Goal: Information Seeking & Learning: Learn about a topic

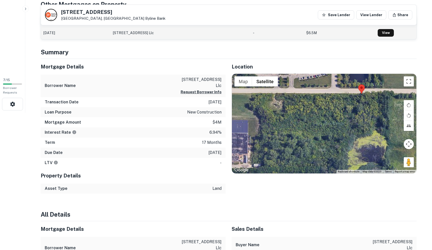
click at [181, 73] on div "Mortgage Details" at bounding box center [133, 67] width 185 height 16
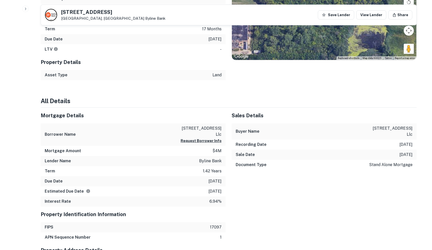
scroll to position [324, 0]
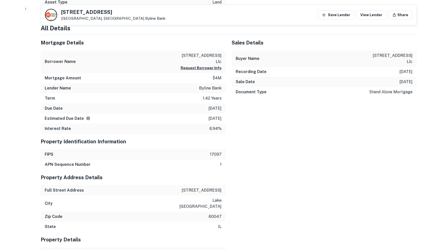
click at [309, 87] on div "Document Type stand alone mortgage" at bounding box center [324, 92] width 185 height 10
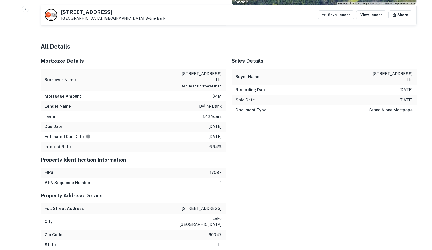
scroll to position [163, 0]
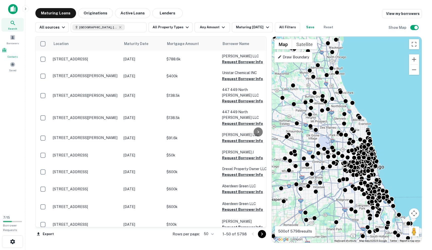
click at [18, 52] on div "Contacts" at bounding box center [13, 52] width 22 height 11
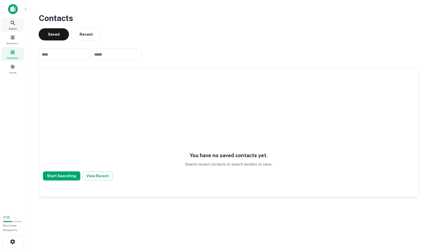
click at [14, 24] on icon at bounding box center [13, 23] width 4 height 4
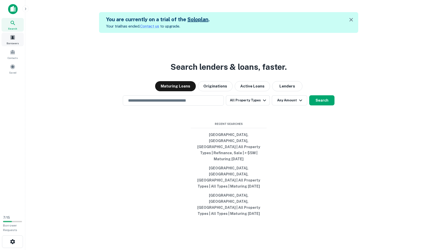
click at [19, 43] on div "Borrowers" at bounding box center [13, 40] width 22 height 14
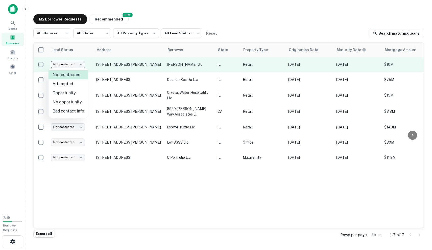
click at [73, 62] on body "Search Borrowers Contacts Saved 7 / 15 Borrower Requests My Borrower Requests N…" at bounding box center [216, 125] width 432 height 250
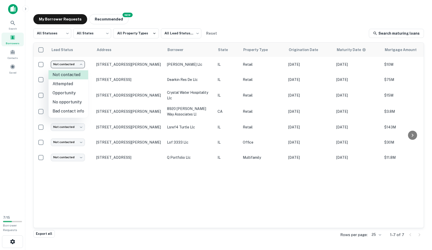
click at [77, 84] on li "Attempted" at bounding box center [69, 83] width 40 height 9
type input "*********"
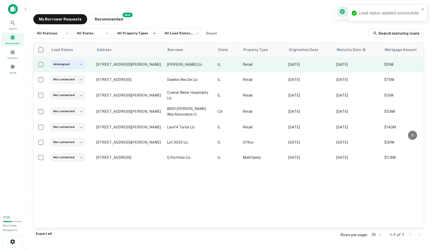
click at [79, 67] on body "Lead status updated successfully Search Borrowers Contacts Saved 7 / 15 Borrowe…" at bounding box center [216, 125] width 432 height 250
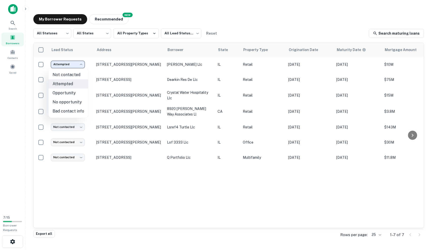
click at [101, 191] on div at bounding box center [216, 125] width 432 height 250
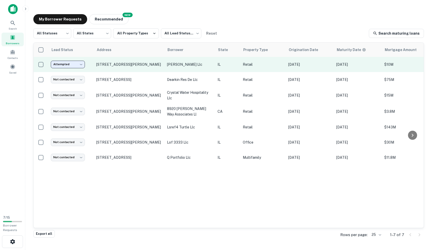
click at [77, 65] on body "Search Borrowers Contacts Saved 7 / 15 Borrower Requests My Borrower Requests N…" at bounding box center [216, 125] width 432 height 250
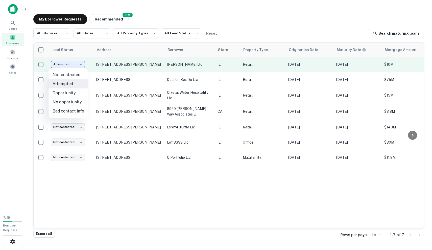
click at [77, 65] on div at bounding box center [216, 125] width 432 height 250
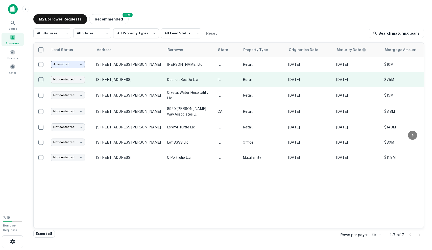
click at [75, 81] on body "Search Borrowers Contacts Saved 7 / 15 Borrower Requests My Borrower Requests N…" at bounding box center [216, 125] width 432 height 250
click at [75, 81] on div at bounding box center [216, 125] width 432 height 250
click at [75, 81] on body "Search Borrowers Contacts Saved 7 / 15 Borrower Requests My Borrower Requests N…" at bounding box center [216, 125] width 432 height 250
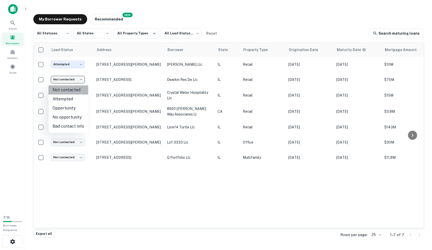
click at [74, 88] on li "Not contacted" at bounding box center [69, 89] width 40 height 9
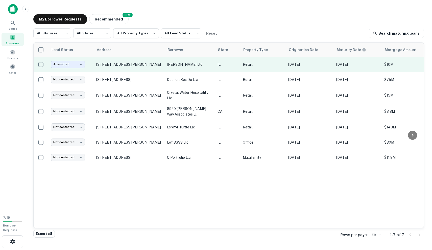
click at [171, 65] on p "[PERSON_NAME] llc" at bounding box center [189, 65] width 45 height 6
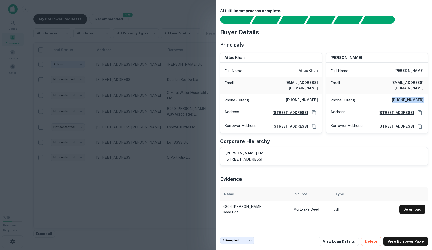
drag, startPoint x: 395, startPoint y: 94, endPoint x: 427, endPoint y: 95, distance: 32.9
click at [427, 95] on div "Phone (Direct) [PHONE_NUMBER]" at bounding box center [378, 100] width 102 height 12
click at [168, 76] on div at bounding box center [216, 125] width 432 height 250
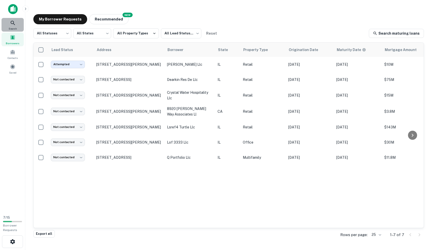
click at [20, 20] on div "Search" at bounding box center [13, 25] width 22 height 14
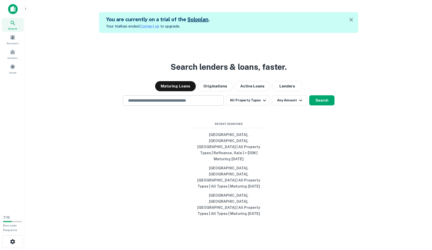
click at [176, 106] on div "​" at bounding box center [173, 100] width 101 height 10
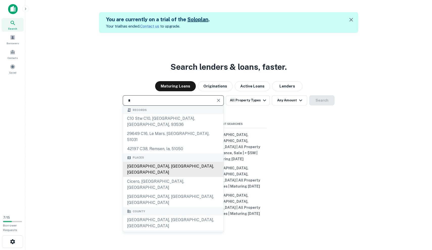
type input "**********"
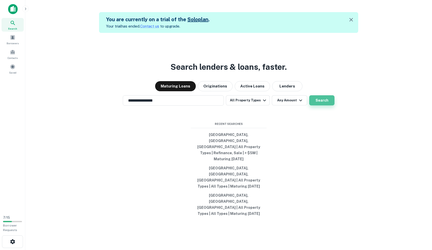
click at [321, 105] on button "Search" at bounding box center [321, 100] width 25 height 10
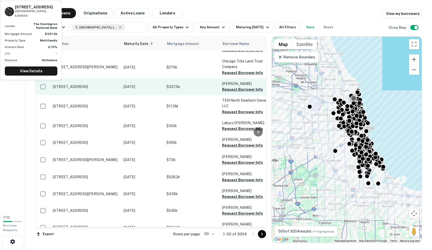
scroll to position [415, 0]
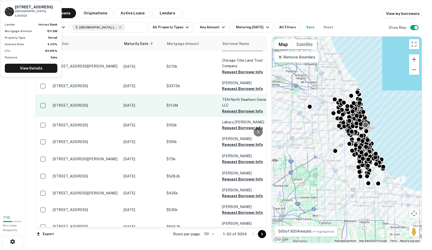
click at [188, 103] on p "$11.5M" at bounding box center [192, 106] width 51 height 6
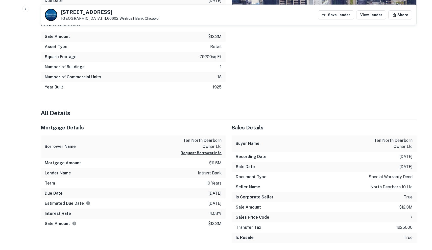
scroll to position [297, 0]
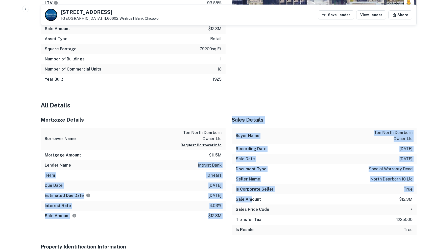
drag, startPoint x: 176, startPoint y: 162, endPoint x: 250, endPoint y: 198, distance: 82.4
click at [250, 198] on h6 "Sale Amount" at bounding box center [248, 199] width 25 height 6
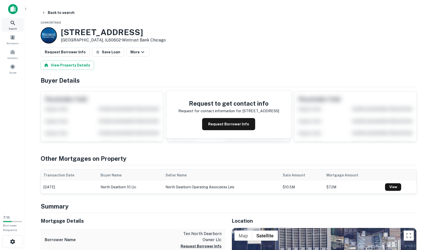
scroll to position [0, 0]
